Goal: Information Seeking & Learning: Learn about a topic

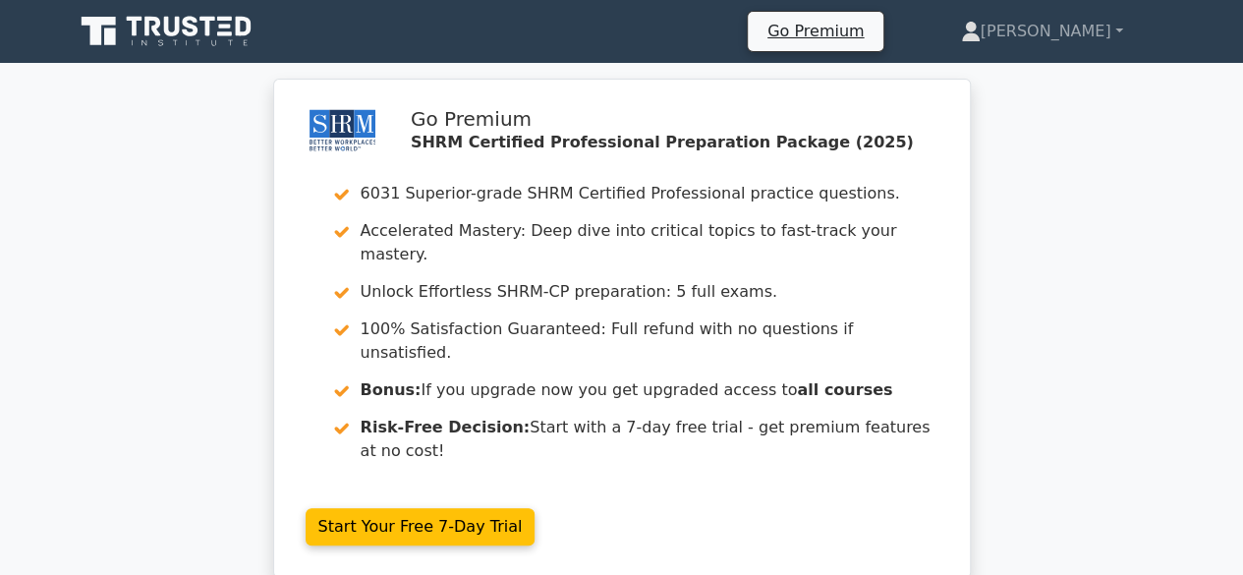
click at [116, 40] on icon at bounding box center [168, 31] width 189 height 37
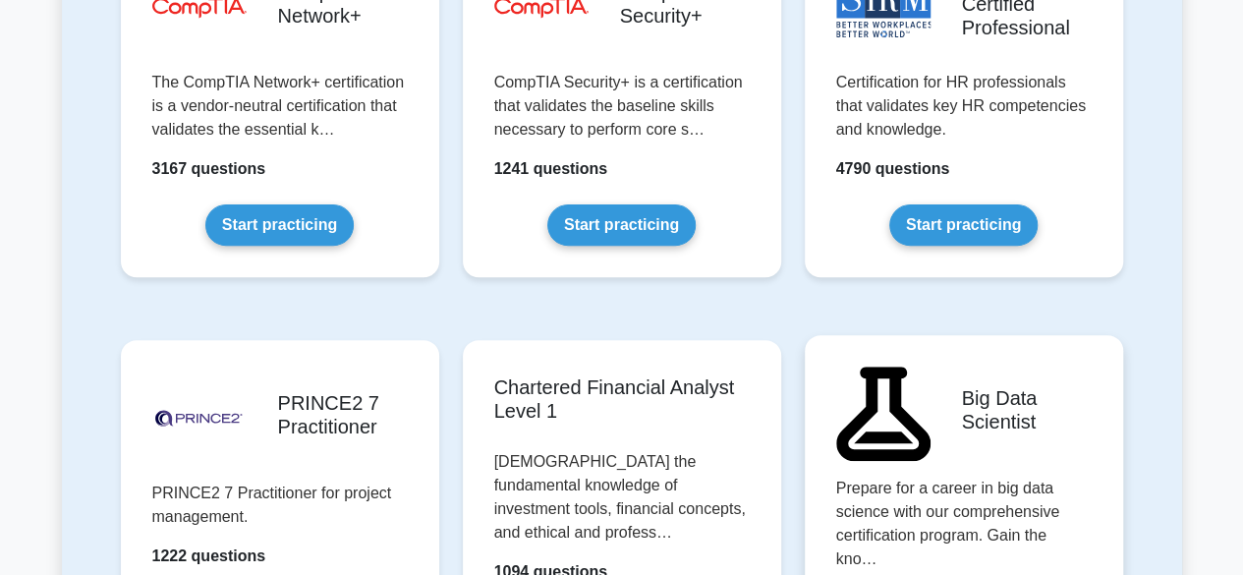
scroll to position [4029, 0]
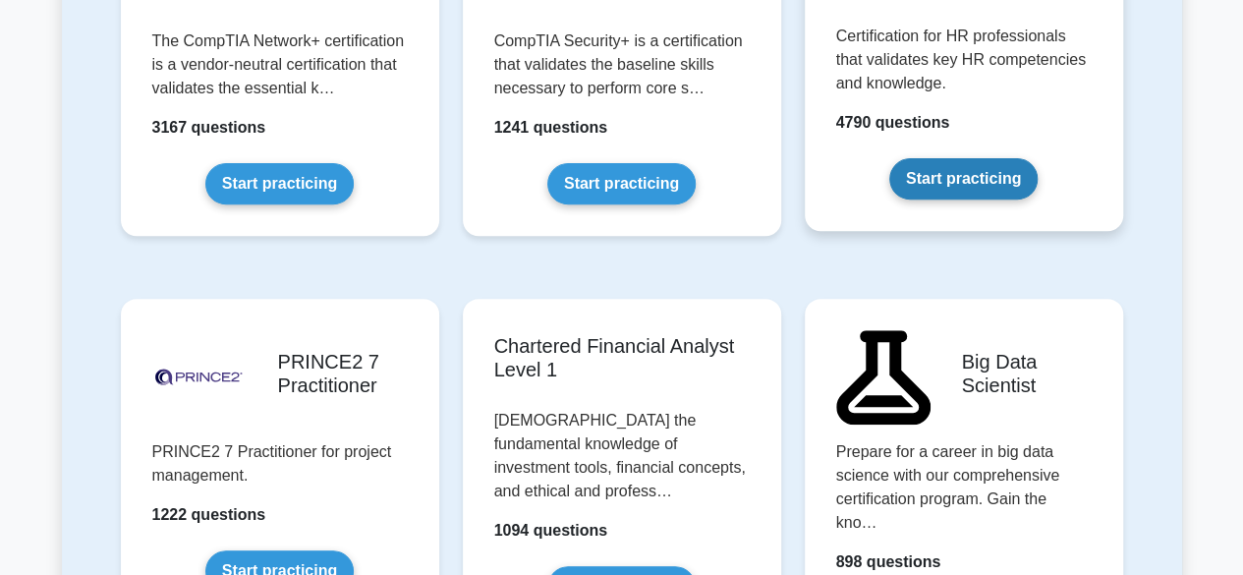
click at [1006, 158] on link "Start practicing" at bounding box center [963, 178] width 148 height 41
